Goal: Task Accomplishment & Management: Manage account settings

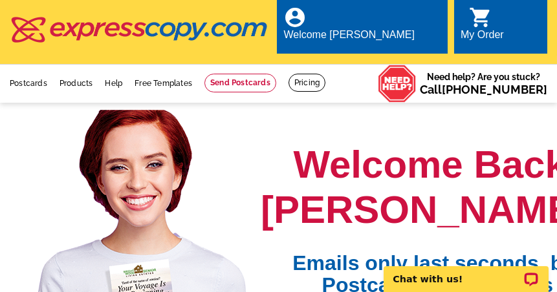
click at [499, 29] on div "My Order" at bounding box center [481, 38] width 43 height 18
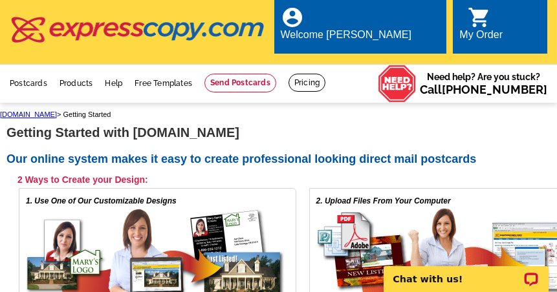
click at [498, 29] on div "My Order" at bounding box center [480, 38] width 43 height 18
click at [487, 23] on icon "shopping_cart" at bounding box center [478, 17] width 23 height 23
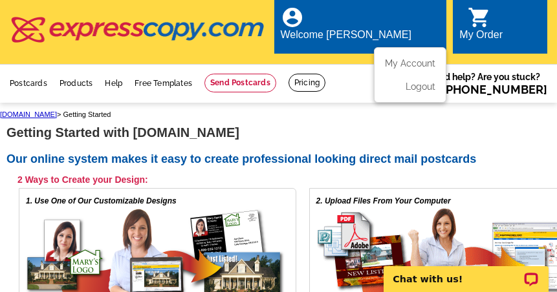
click at [384, 29] on div "Welcome [PERSON_NAME]" at bounding box center [346, 38] width 131 height 18
click at [397, 57] on link "My Account" at bounding box center [408, 63] width 56 height 12
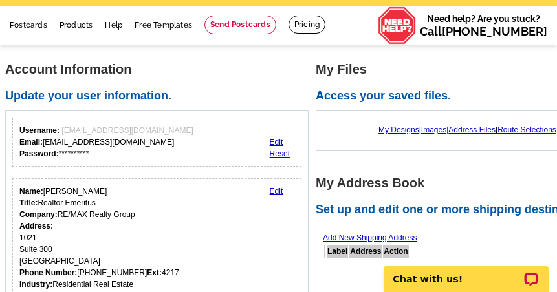
scroll to position [65, 0]
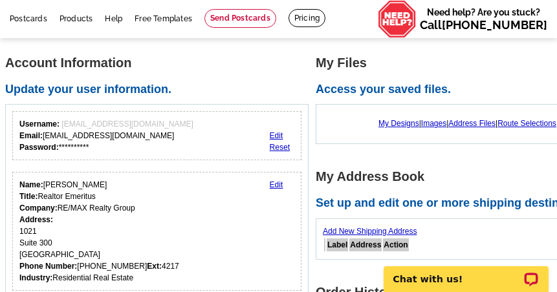
click at [273, 180] on link "Edit" at bounding box center [277, 184] width 14 height 9
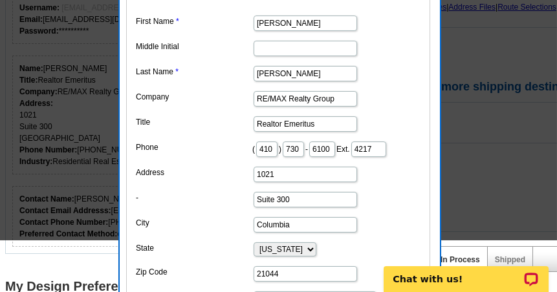
scroll to position [194, 0]
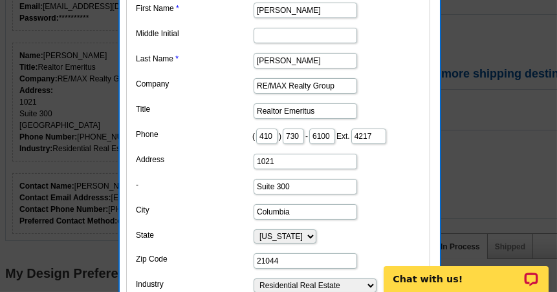
click at [278, 169] on input "1021" at bounding box center [304, 162] width 103 height 16
type input "10211 Wincopin Circle Ste 300"
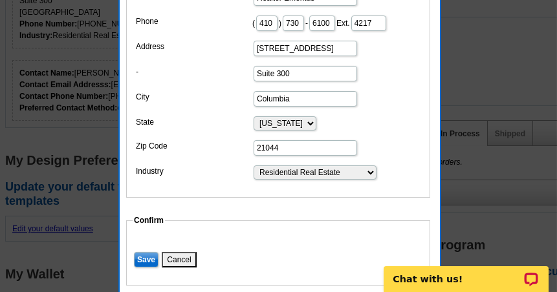
scroll to position [323, 0]
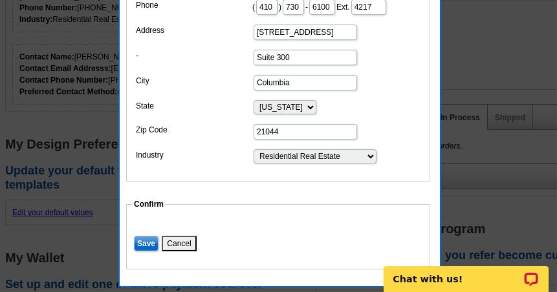
click at [147, 251] on input "Save" at bounding box center [146, 244] width 25 height 16
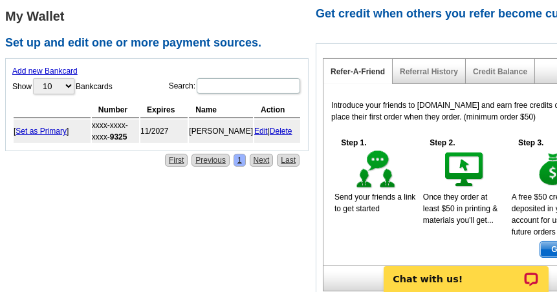
scroll to position [582, 0]
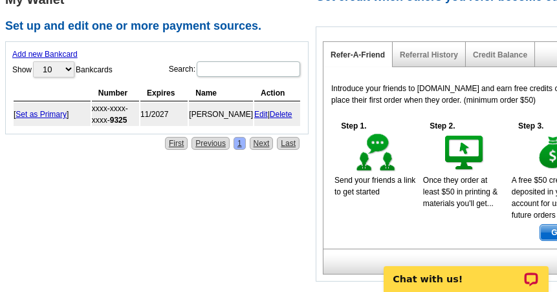
click at [49, 110] on link "Set as Primary" at bounding box center [41, 114] width 51 height 9
click at [489, 50] on link "Credit Balance" at bounding box center [500, 54] width 54 height 9
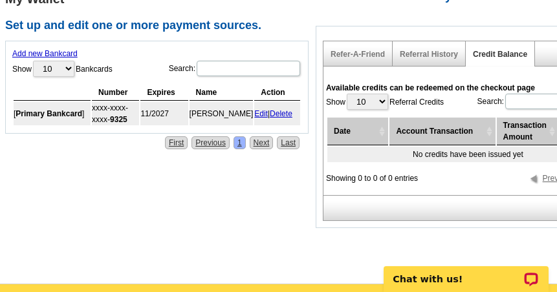
scroll to position [582, 0]
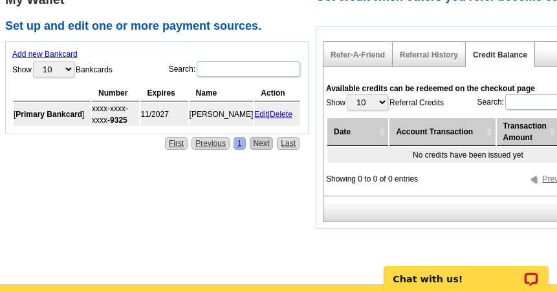
click at [262, 137] on link "Next" at bounding box center [262, 143] width 24 height 13
click at [259, 137] on link "Next" at bounding box center [262, 143] width 24 height 13
click at [181, 137] on link "First" at bounding box center [176, 143] width 23 height 13
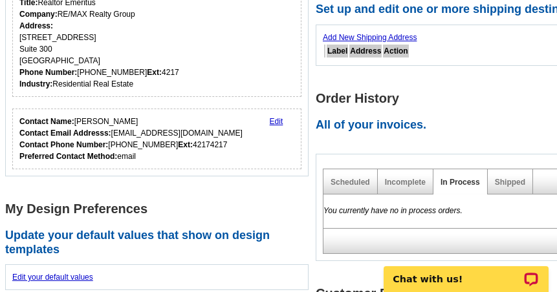
scroll to position [259, 0]
click at [271, 117] on link "Edit" at bounding box center [277, 121] width 14 height 9
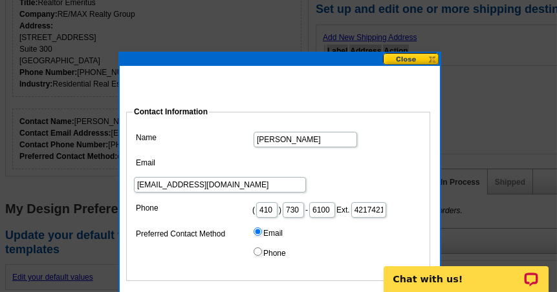
drag, startPoint x: 274, startPoint y: 209, endPoint x: 315, endPoint y: 202, distance: 42.0
click at [315, 202] on dd "( 410 ) 730 - 6100 Ext. 42174217" at bounding box center [278, 209] width 291 height 20
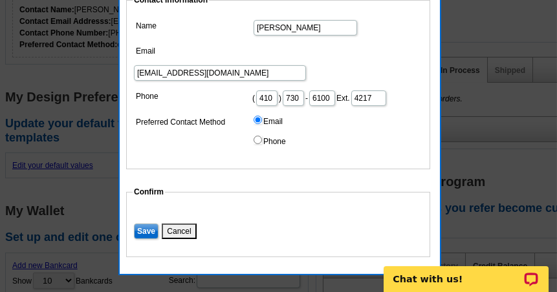
scroll to position [388, 0]
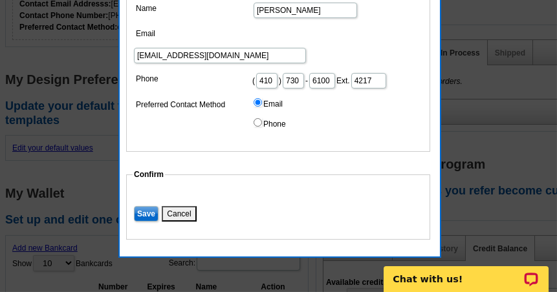
type input "4217"
click at [147, 215] on input "Save" at bounding box center [146, 214] width 25 height 16
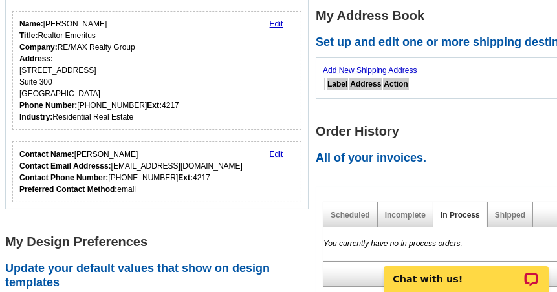
scroll to position [194, 0]
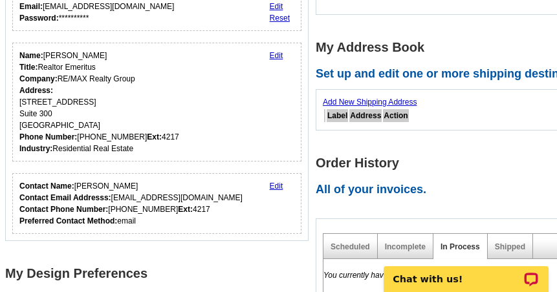
click at [277, 51] on link "Edit" at bounding box center [277, 55] width 14 height 9
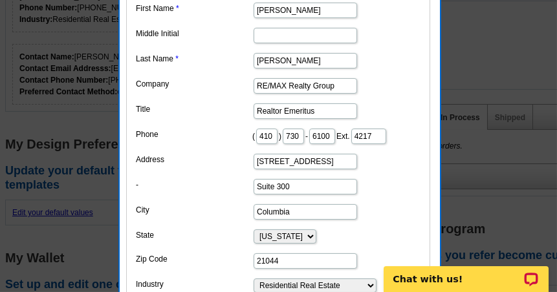
scroll to position [0, 10]
drag, startPoint x: 337, startPoint y: 184, endPoint x: 378, endPoint y: 183, distance: 40.7
click at [378, 171] on dd "10211 Wincopin Circle Ste 300" at bounding box center [278, 161] width 291 height 20
type input "10211 Wincopin Circle"
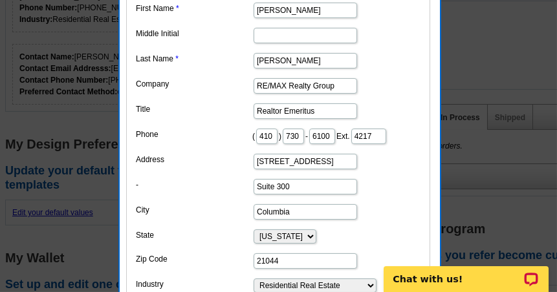
click at [379, 196] on dd "Suite 300" at bounding box center [278, 186] width 291 height 20
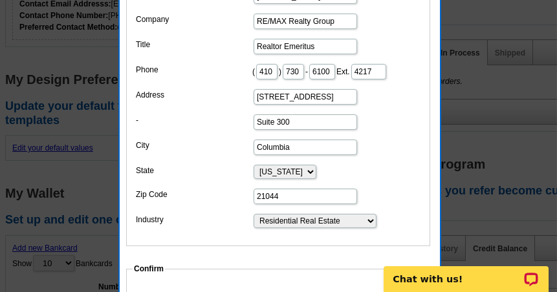
scroll to position [453, 0]
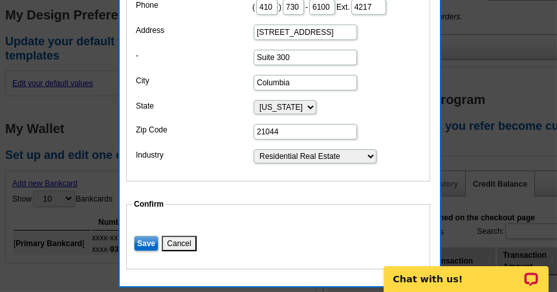
click at [144, 251] on input "Save" at bounding box center [146, 244] width 25 height 16
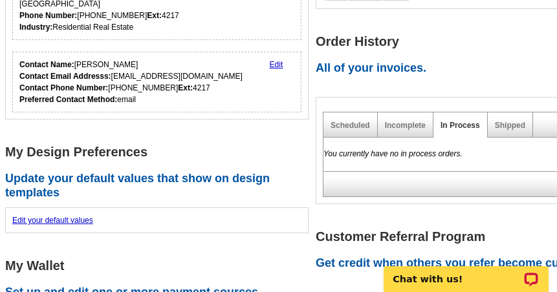
scroll to position [315, 0]
